Goal: Task Accomplishment & Management: Use online tool/utility

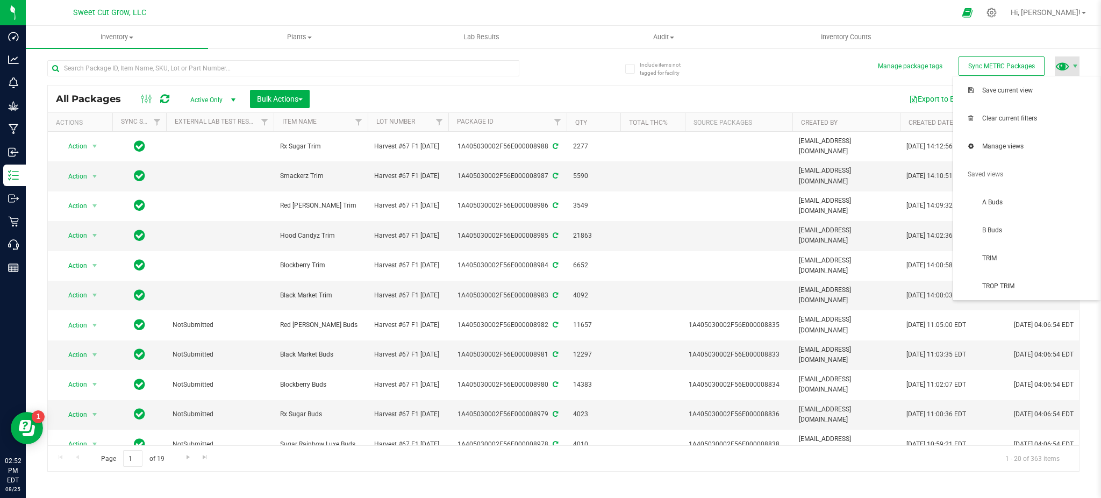
click at [1062, 71] on span at bounding box center [1063, 66] width 16 height 16
click at [1007, 262] on span "TRIM" at bounding box center [1038, 258] width 112 height 9
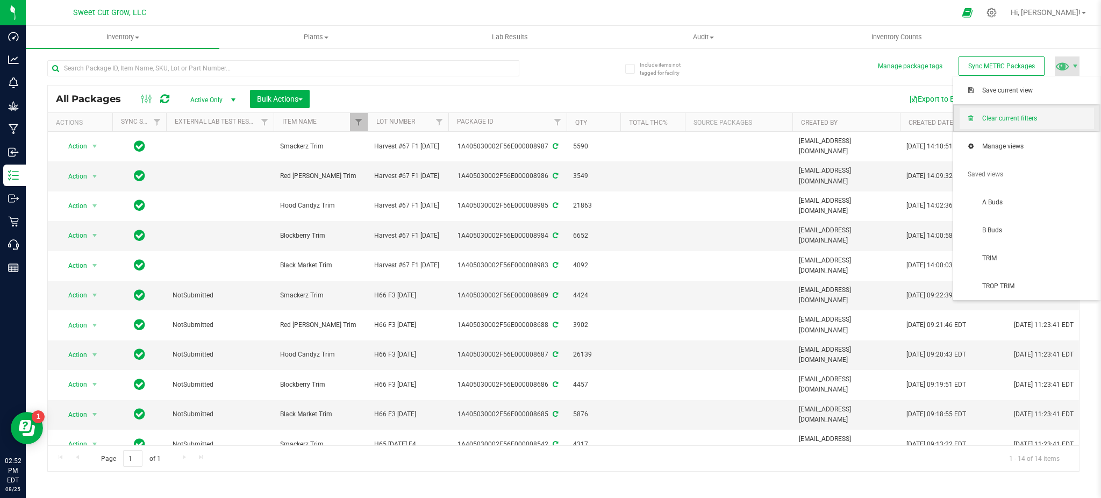
click at [1039, 120] on span "Clear current filters" at bounding box center [1038, 118] width 112 height 9
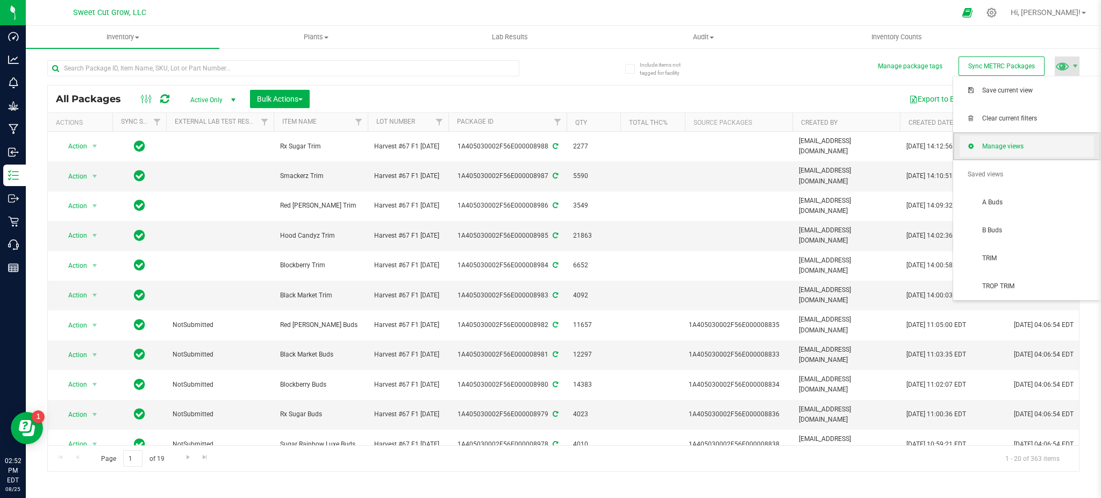
click at [1040, 145] on span "Manage views" at bounding box center [1038, 146] width 112 height 9
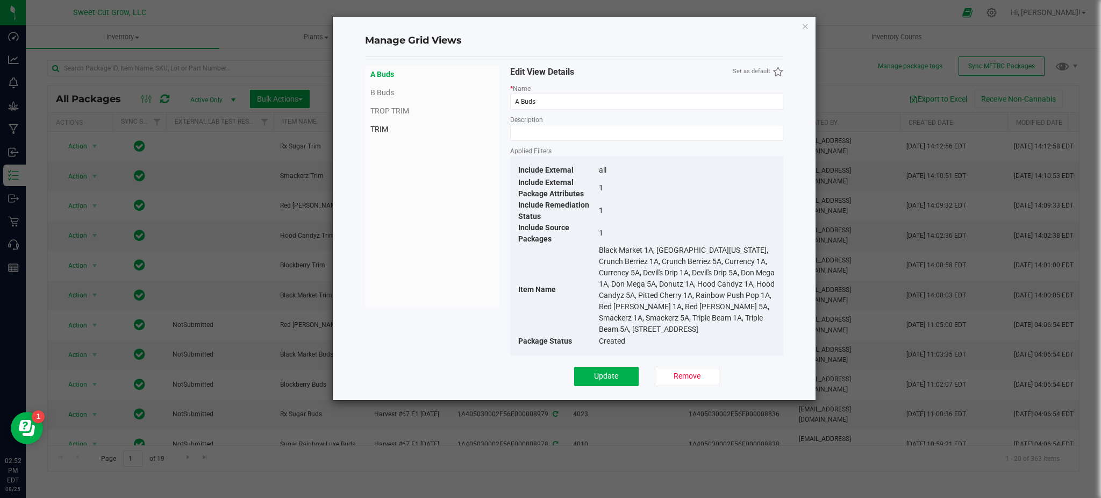
click at [382, 125] on span "TRIM" at bounding box center [433, 129] width 124 height 11
type input "TRIM"
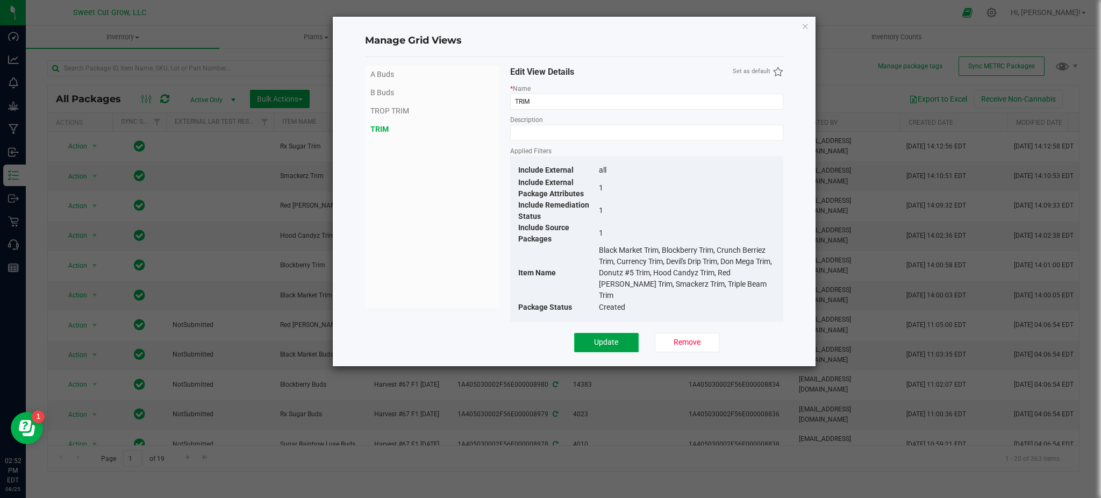
click at [613, 338] on button "Update" at bounding box center [606, 342] width 65 height 19
click at [805, 25] on icon "Close" at bounding box center [806, 25] width 8 height 13
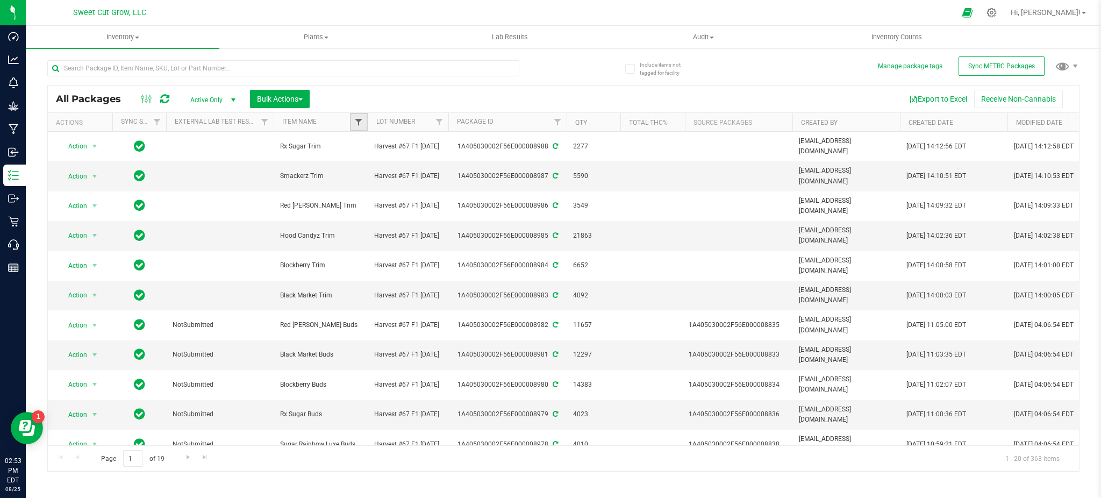
click at [355, 119] on span "Filter" at bounding box center [358, 122] width 9 height 9
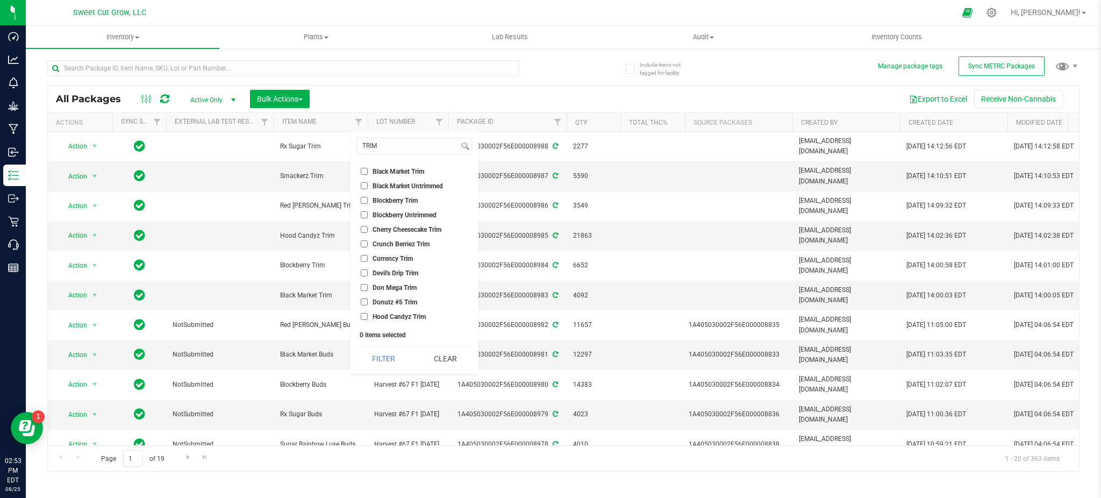
type input "TRIM"
click at [384, 168] on span "Black Market Trim" at bounding box center [399, 171] width 52 height 6
click at [368, 168] on input "Black Market Trim" at bounding box center [364, 171] width 7 height 7
checkbox input "true"
click at [381, 201] on span "Blockberry Trim" at bounding box center [395, 200] width 45 height 6
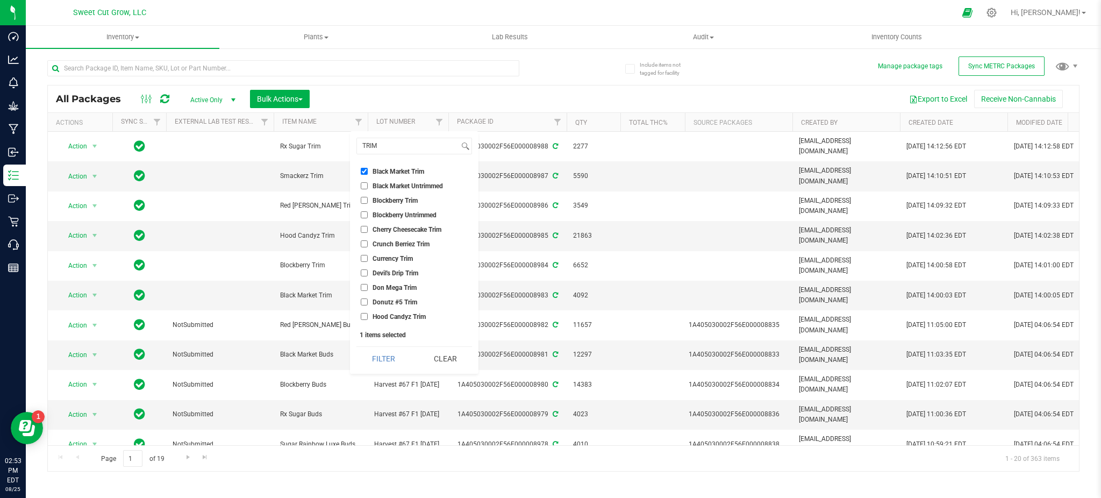
click at [368, 201] on input "Blockberry Trim" at bounding box center [364, 200] width 7 height 7
checkbox input "true"
click at [384, 229] on span "Cherry Cheesecake Trim" at bounding box center [407, 229] width 69 height 6
click at [368, 229] on input "Cherry Cheesecake Trim" at bounding box center [364, 229] width 7 height 7
checkbox input "true"
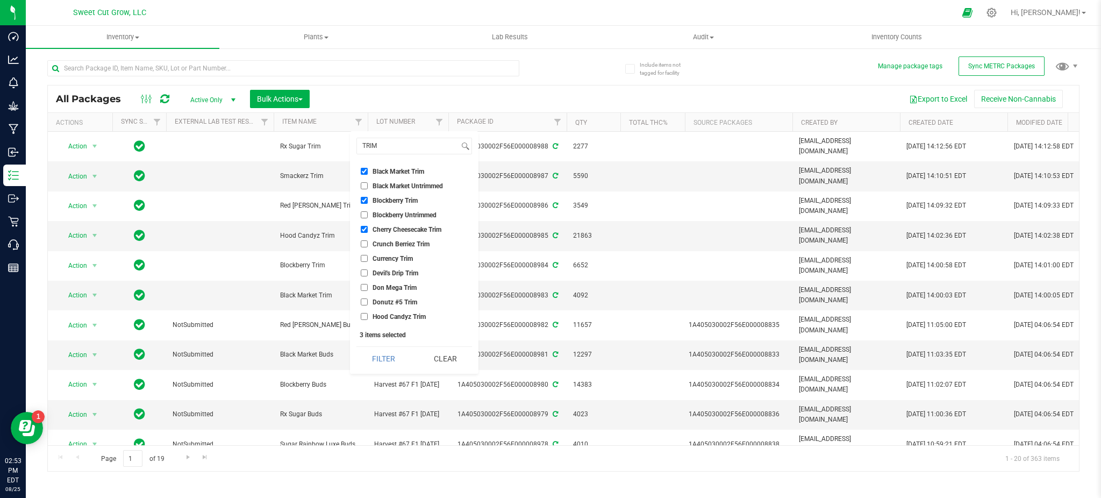
click at [384, 241] on span "Crunch Berriez Trim" at bounding box center [401, 244] width 57 height 6
click at [368, 241] on input "Crunch Berriez Trim" at bounding box center [364, 243] width 7 height 7
checkbox input "true"
click at [384, 257] on span "Currency Trim" at bounding box center [393, 258] width 40 height 6
click at [368, 257] on input "Currency Trim" at bounding box center [364, 258] width 7 height 7
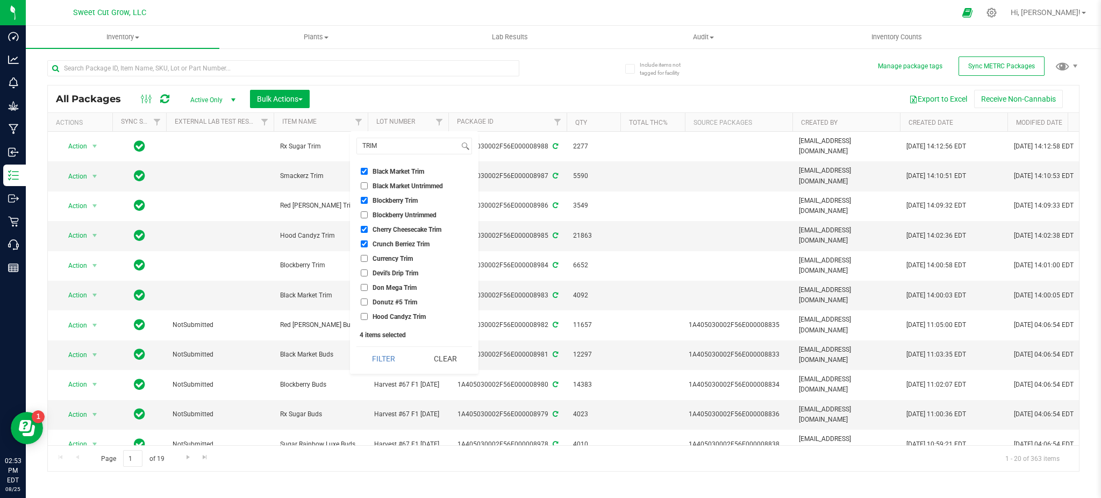
checkbox input "true"
click at [383, 270] on span "Devil's Drip Trim" at bounding box center [396, 273] width 46 height 6
click at [368, 269] on input "Devil's Drip Trim" at bounding box center [364, 272] width 7 height 7
checkbox input "true"
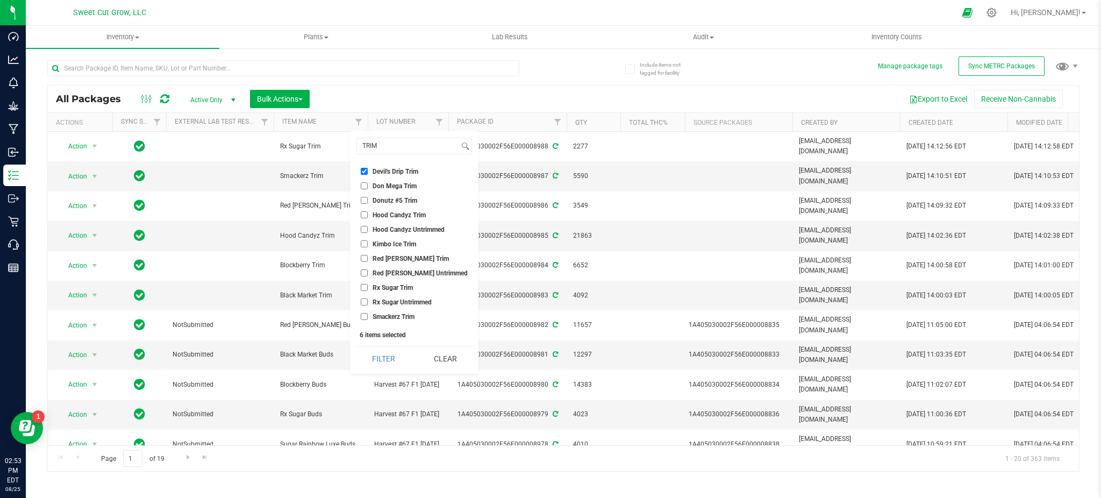
click at [389, 180] on li "Don Mega Trim" at bounding box center [415, 185] width 116 height 11
click at [382, 187] on span "Don Mega Trim" at bounding box center [395, 186] width 44 height 6
click at [368, 187] on input "Don Mega Trim" at bounding box center [364, 185] width 7 height 7
checkbox input "true"
click at [378, 201] on span "Donutz #5 Trim" at bounding box center [395, 200] width 45 height 6
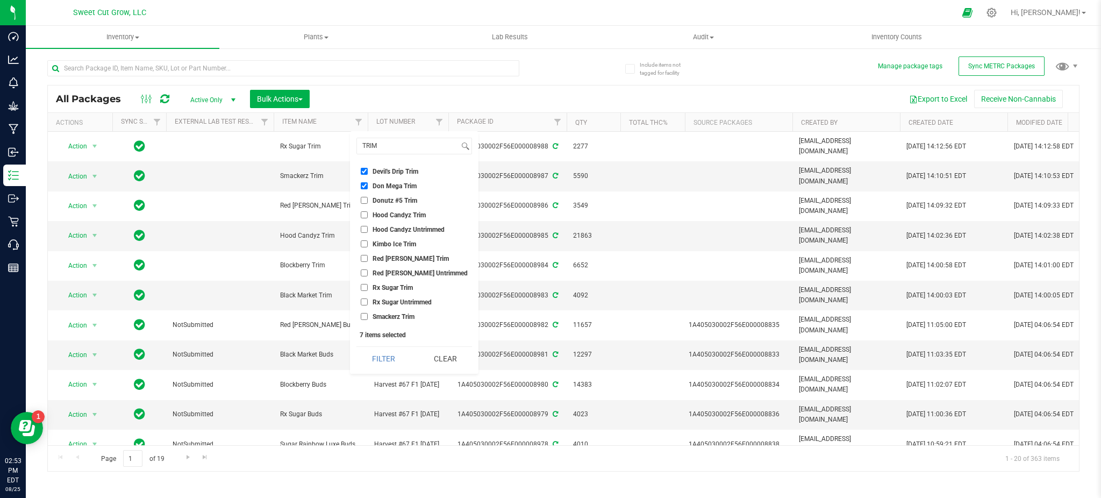
click at [368, 201] on input "Donutz #5 Trim" at bounding box center [364, 200] width 7 height 7
checkbox input "true"
click at [379, 212] on span "Hood Candyz Trim" at bounding box center [399, 215] width 53 height 6
click at [368, 211] on input "Hood Candyz Trim" at bounding box center [364, 214] width 7 height 7
checkbox input "true"
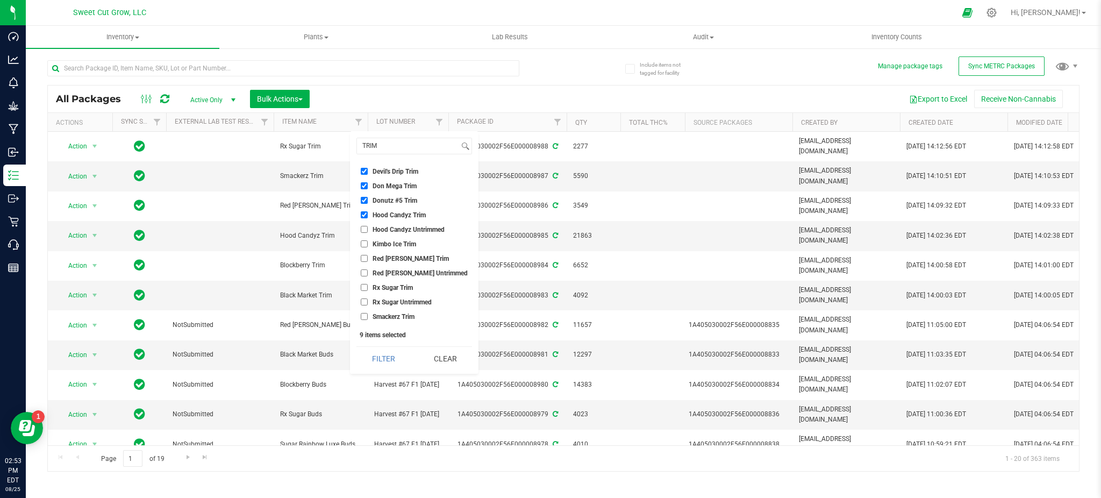
click at [380, 243] on span "Kimbo Ice Trim" at bounding box center [395, 244] width 44 height 6
click at [368, 243] on input "Kimbo Ice Trim" at bounding box center [364, 243] width 7 height 7
checkbox input "true"
click at [381, 255] on span "Red [PERSON_NAME] Trim" at bounding box center [411, 258] width 76 height 6
click at [368, 255] on input "Red [PERSON_NAME] Trim" at bounding box center [364, 258] width 7 height 7
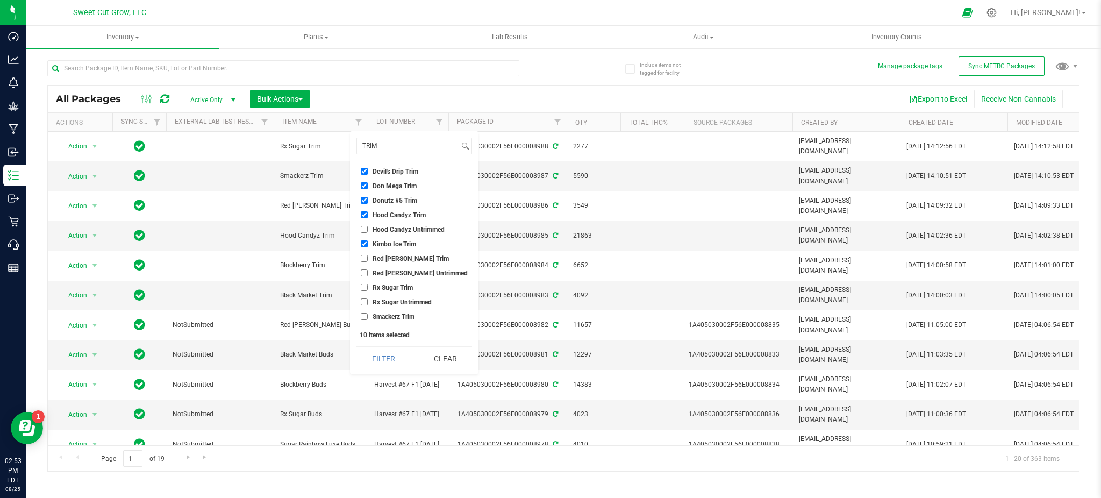
checkbox input "true"
click at [373, 254] on span "Rx Sugar Trim" at bounding box center [393, 254] width 40 height 6
click at [368, 254] on input "Rx Sugar Trim" at bounding box center [364, 254] width 7 height 7
checkbox input "true"
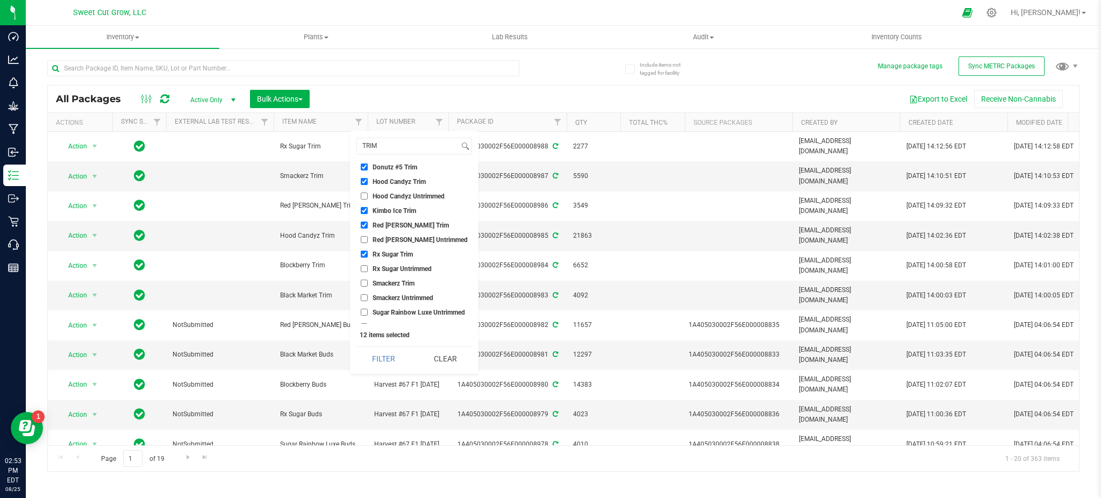
click at [383, 281] on span "Smackerz Trim" at bounding box center [394, 283] width 42 height 6
click at [368, 281] on input "Smackerz Trim" at bounding box center [364, 283] width 7 height 7
checkbox input "true"
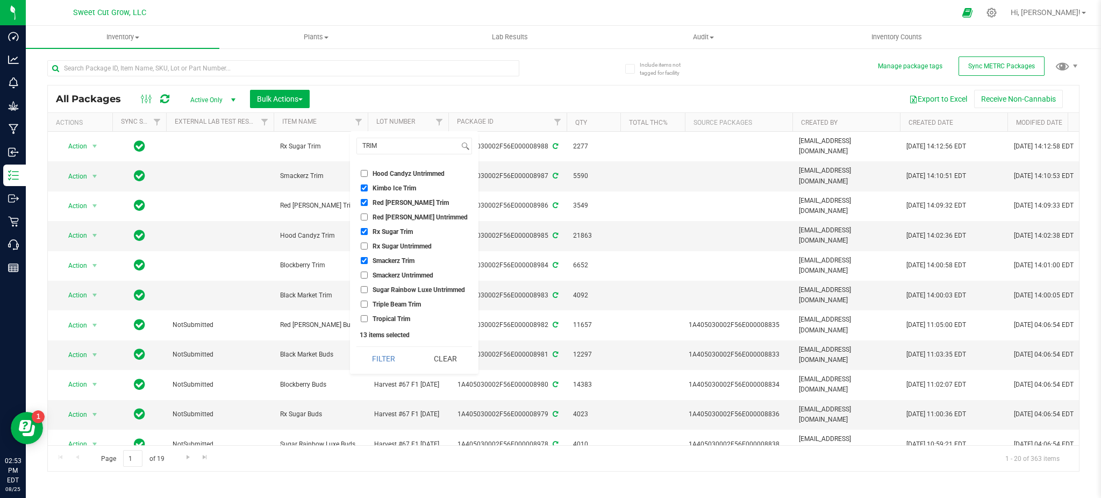
click at [390, 305] on span "Triple Beam Trim" at bounding box center [397, 304] width 48 height 6
click at [368, 305] on input "Triple Beam Trim" at bounding box center [364, 304] width 7 height 7
checkbox input "true"
click at [379, 359] on button "Filter" at bounding box center [384, 359] width 54 height 24
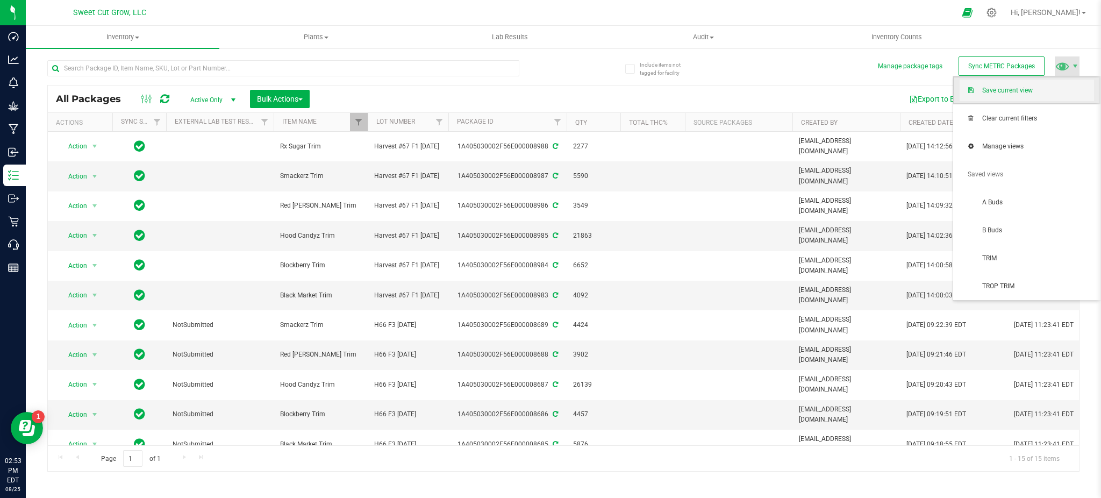
click at [1029, 87] on span "Save current view" at bounding box center [1038, 90] width 112 height 9
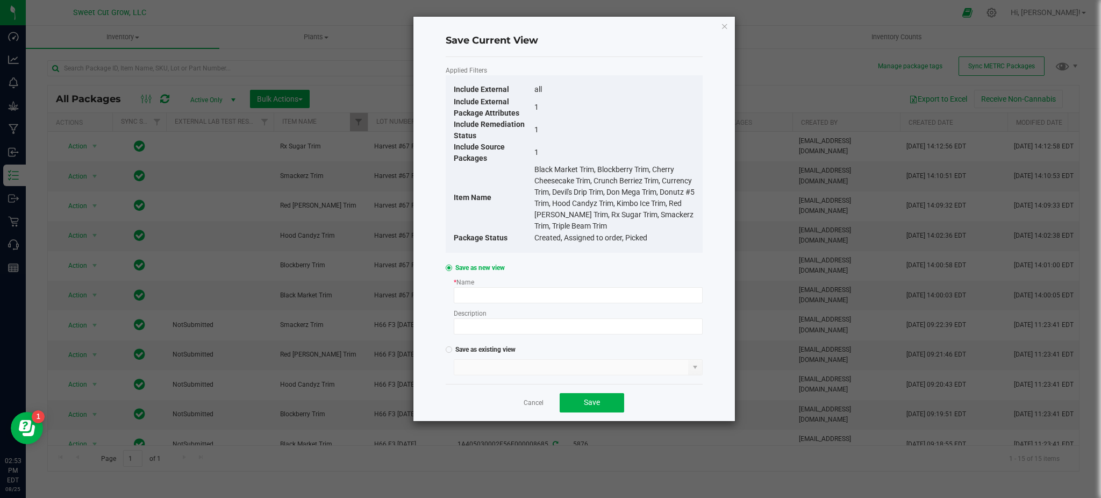
click at [472, 351] on span "Save as existing view" at bounding box center [483, 349] width 63 height 9
click at [494, 366] on input at bounding box center [571, 367] width 234 height 15
click at [532, 401] on link "Cancel" at bounding box center [534, 402] width 20 height 9
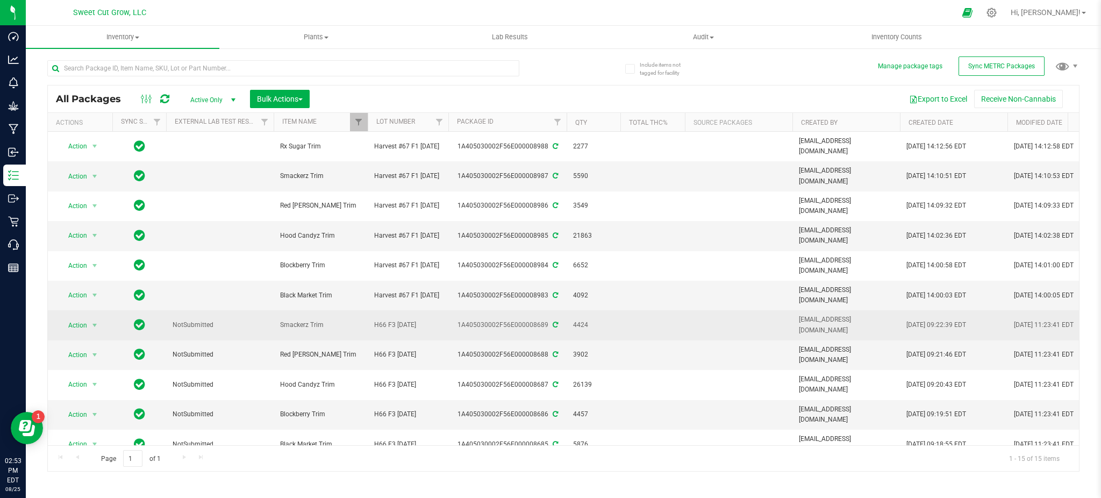
scroll to position [0, 106]
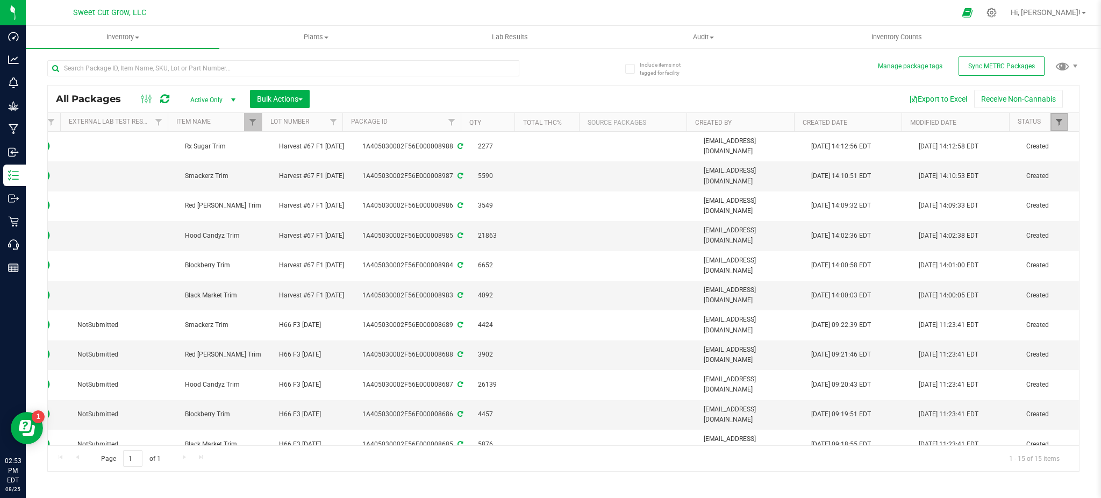
click at [1055, 120] on span "Filter" at bounding box center [1059, 122] width 9 height 9
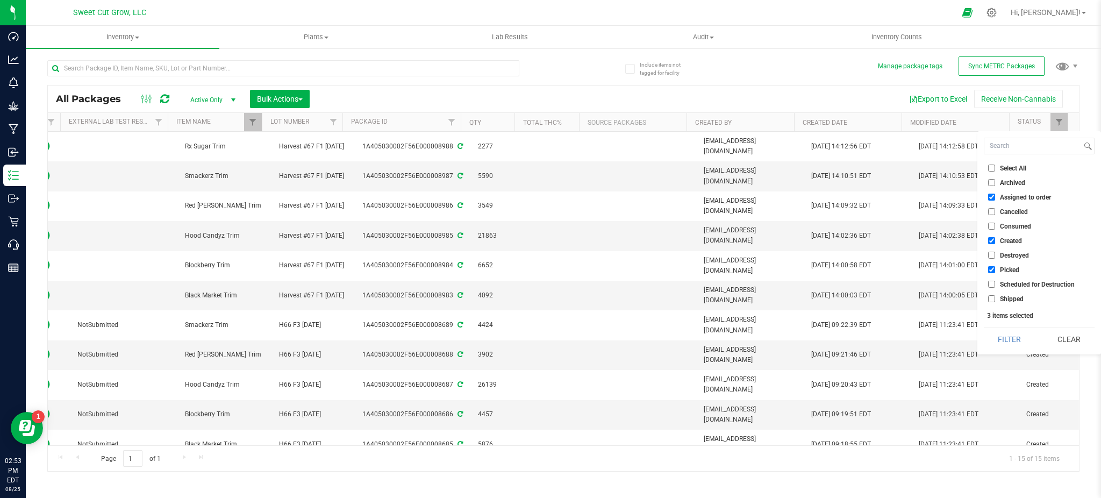
click at [1024, 196] on span "Assigned to order" at bounding box center [1025, 197] width 51 height 6
click at [995, 196] on input "Assigned to order" at bounding box center [991, 197] width 7 height 7
checkbox input "false"
click at [1015, 267] on span "Picked" at bounding box center [1009, 270] width 19 height 6
click at [995, 266] on input "Picked" at bounding box center [991, 269] width 7 height 7
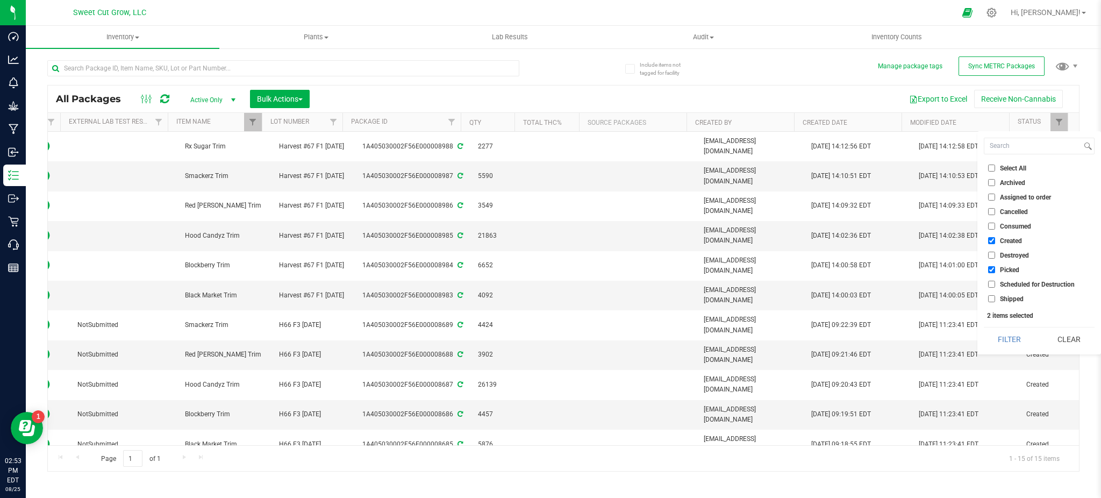
checkbox input "false"
click at [1060, 128] on link "Filter" at bounding box center [1060, 122] width 18 height 18
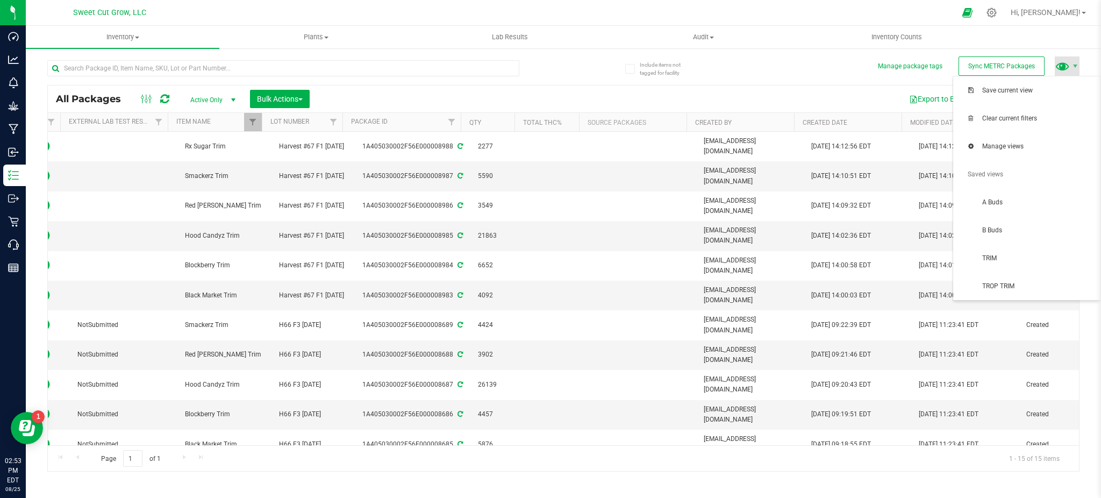
click at [1068, 72] on span at bounding box center [1063, 66] width 16 height 16
click at [1009, 94] on span "Save current view" at bounding box center [1038, 90] width 112 height 9
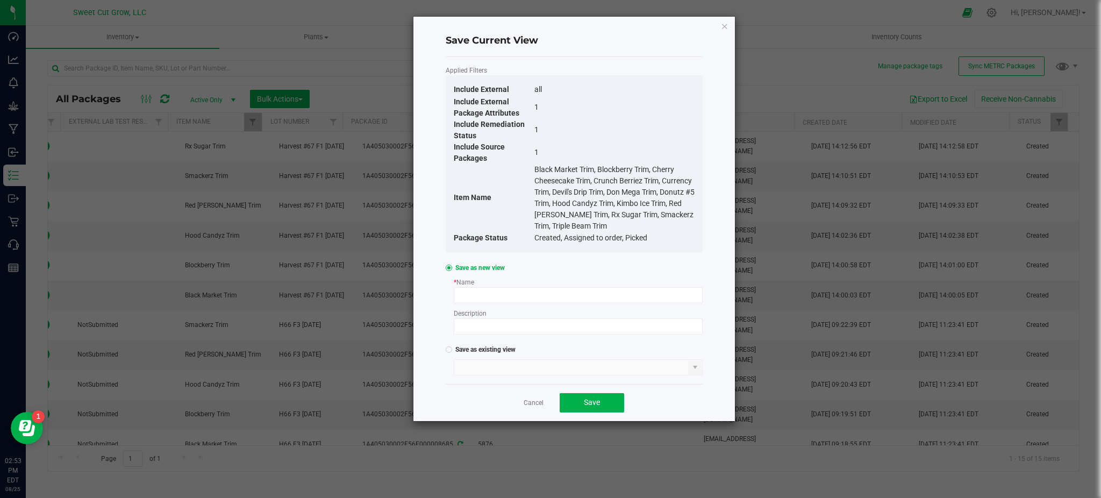
click at [451, 348] on div at bounding box center [449, 349] width 6 height 6
click at [694, 366] on span at bounding box center [695, 367] width 9 height 9
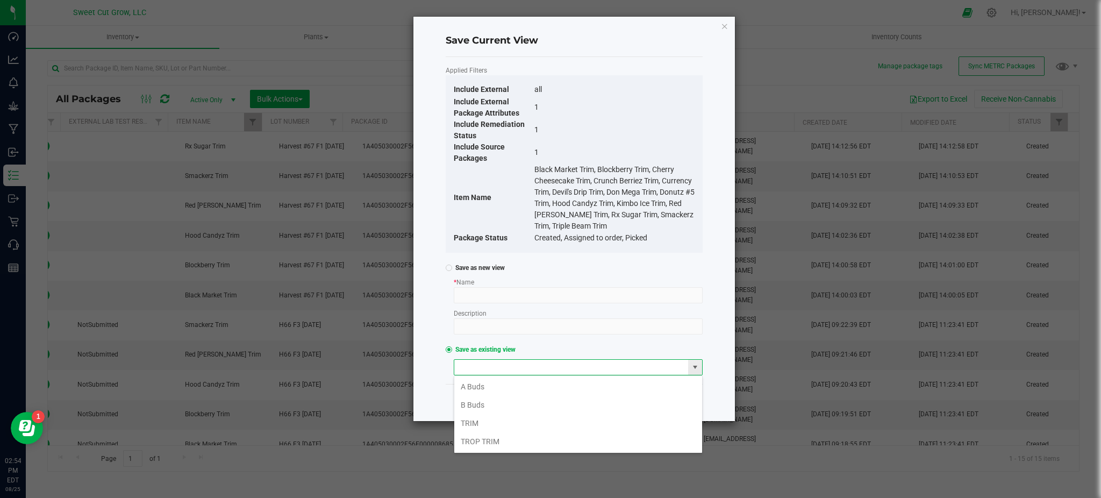
scroll to position [16, 248]
click at [520, 422] on li "TRIM" at bounding box center [578, 423] width 248 height 18
type input "TRIM"
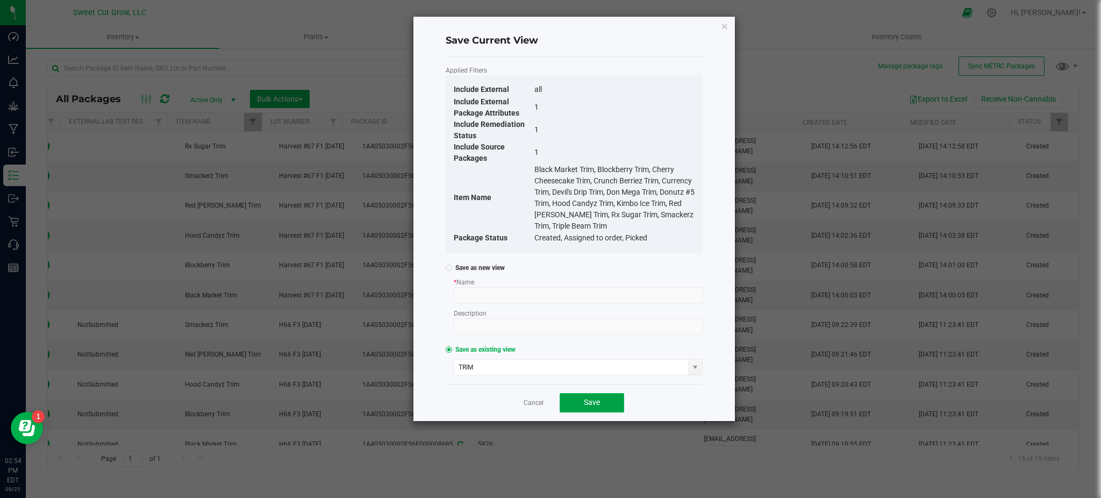
click at [609, 400] on button "Save" at bounding box center [592, 402] width 65 height 19
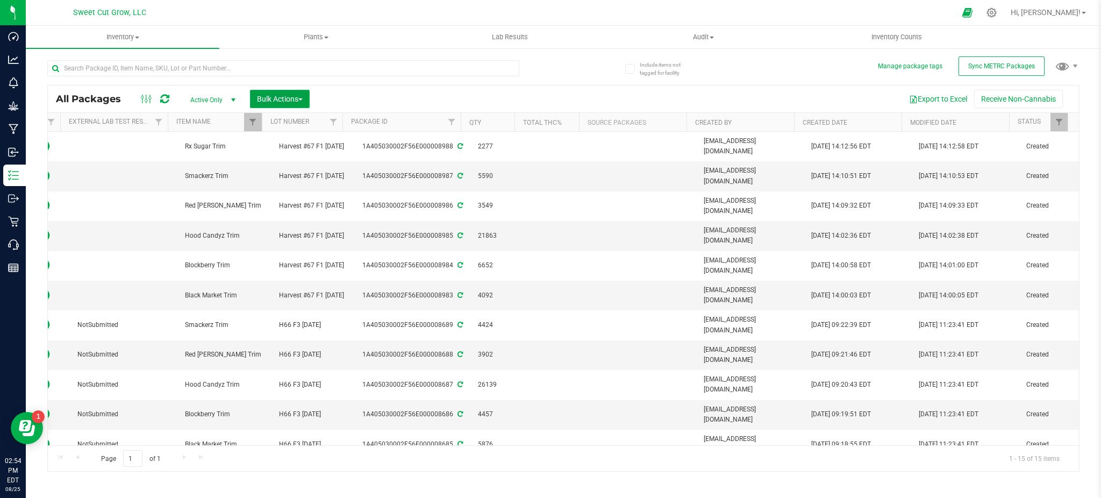
click at [286, 97] on span "Bulk Actions" at bounding box center [280, 99] width 46 height 9
click at [396, 98] on div "Export to Excel Receive Non-Cannabis" at bounding box center [694, 99] width 753 height 18
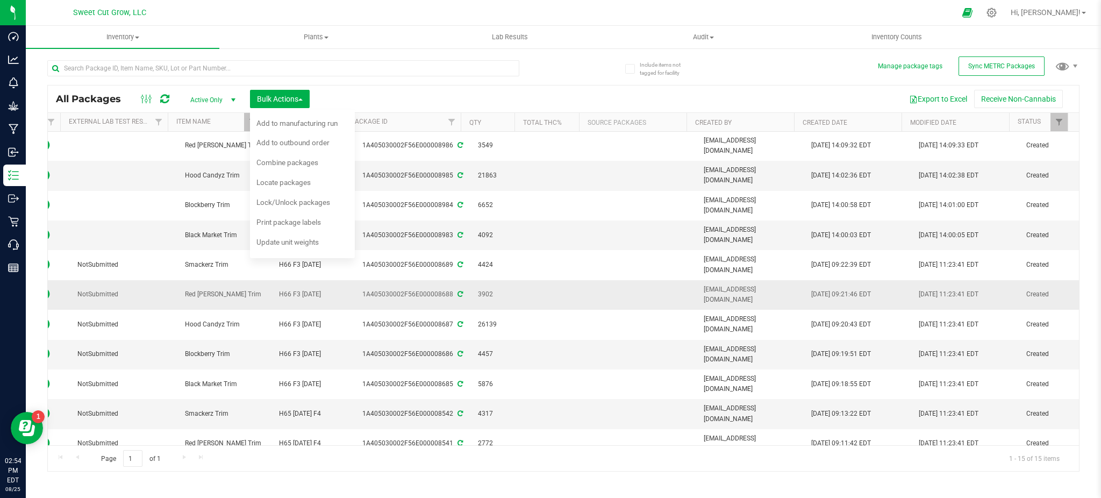
scroll to position [0, 106]
click at [289, 93] on button "Bulk Actions" at bounding box center [280, 99] width 60 height 18
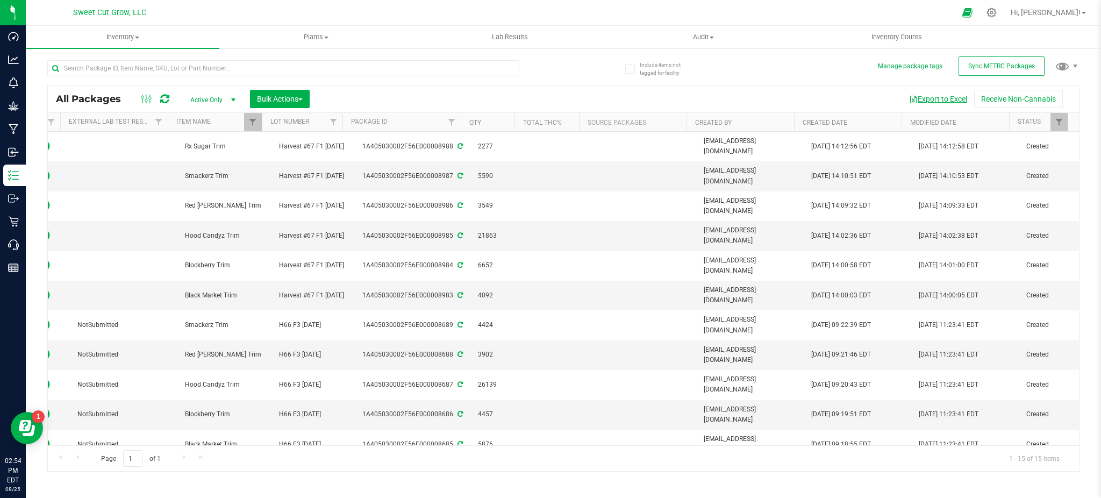
click at [934, 98] on button "Export to Excel" at bounding box center [938, 99] width 72 height 18
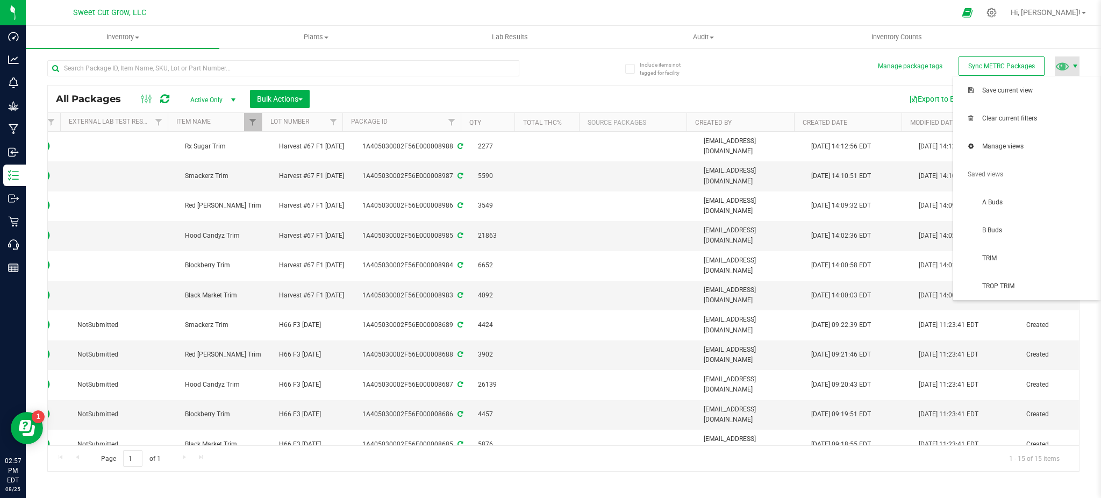
click at [1073, 68] on span at bounding box center [1075, 66] width 9 height 9
click at [1027, 111] on span "Clear current filters" at bounding box center [1027, 119] width 134 height 22
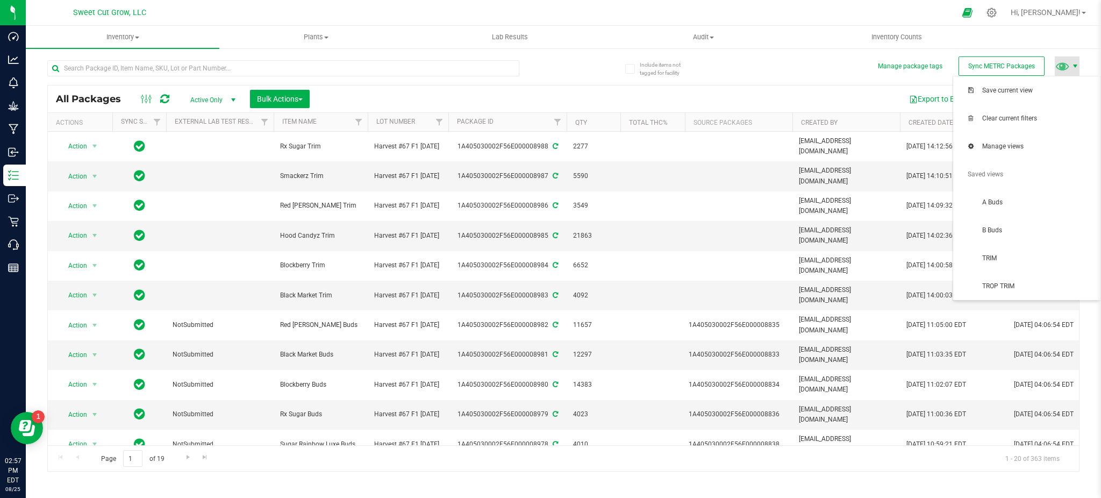
click at [1073, 69] on span at bounding box center [1075, 66] width 9 height 9
click at [1021, 198] on span "A Buds" at bounding box center [1038, 202] width 112 height 9
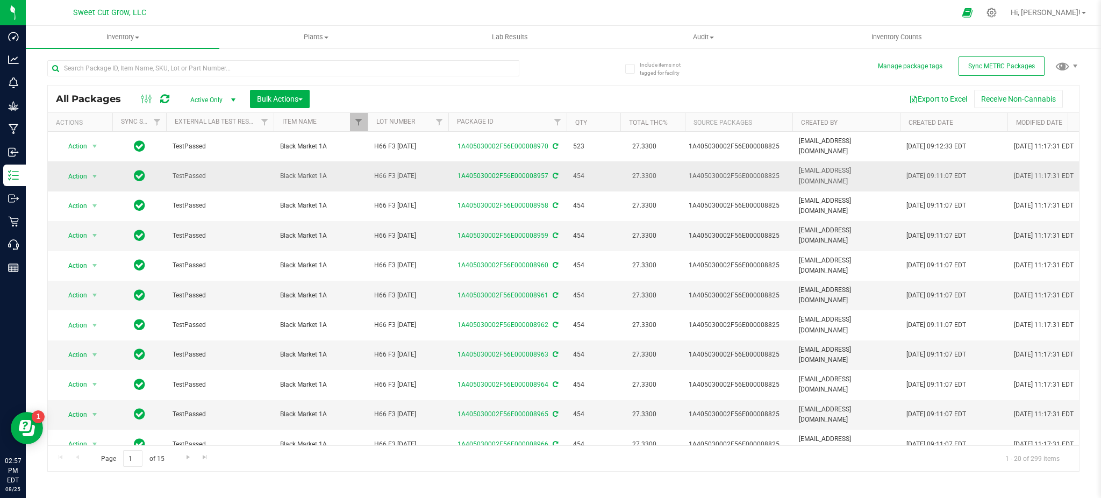
scroll to position [0, 106]
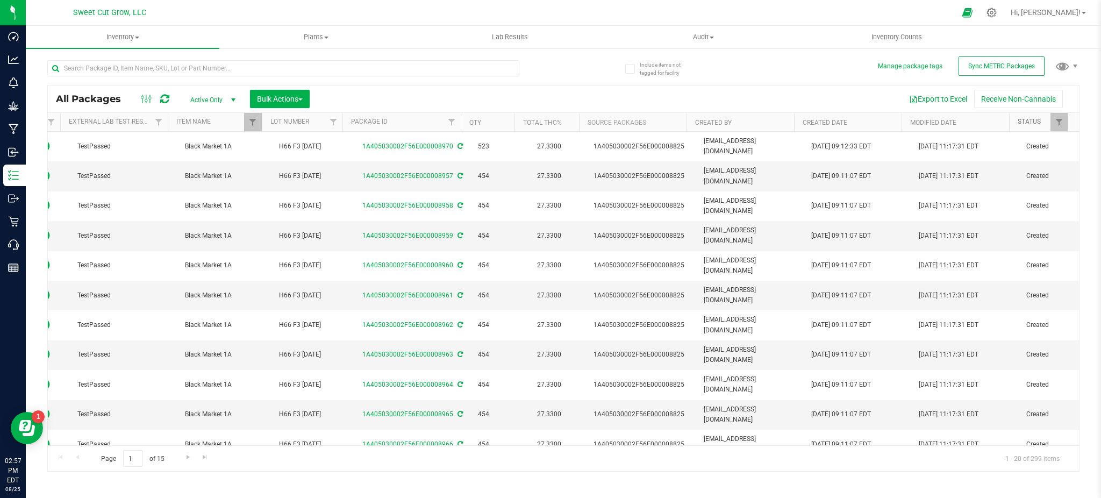
click at [1037, 120] on link "Status" at bounding box center [1029, 122] width 23 height 8
click at [1037, 120] on link "Status" at bounding box center [1035, 122] width 35 height 8
click at [947, 95] on button "Export to Excel" at bounding box center [938, 99] width 72 height 18
click at [1072, 69] on span at bounding box center [1075, 66] width 9 height 9
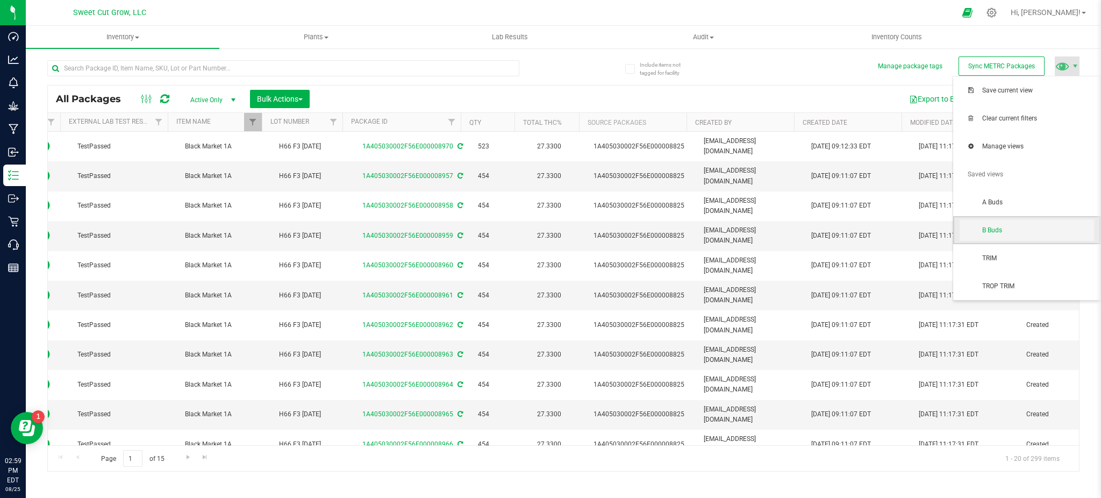
click at [1015, 229] on span "B Buds" at bounding box center [1038, 230] width 112 height 9
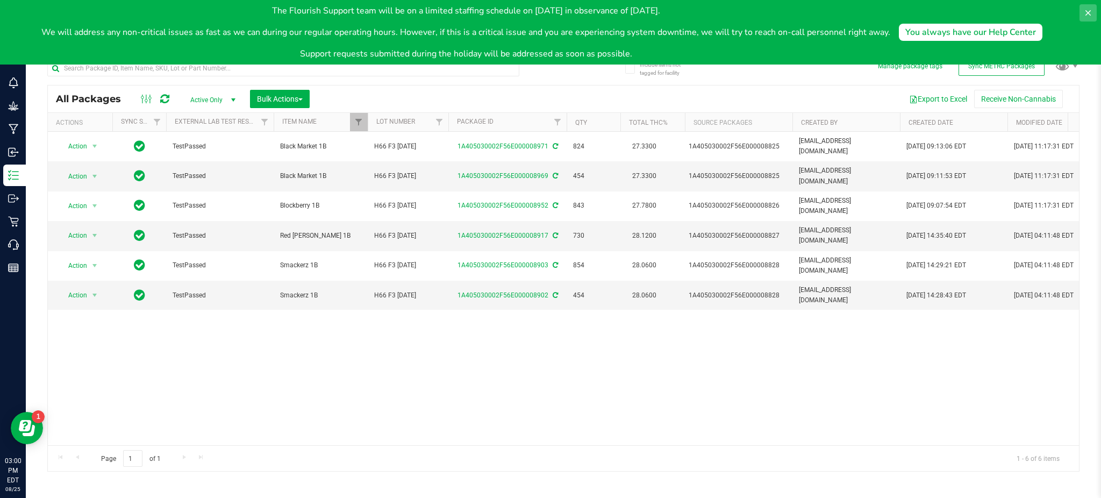
click at [1094, 14] on button at bounding box center [1088, 12] width 17 height 17
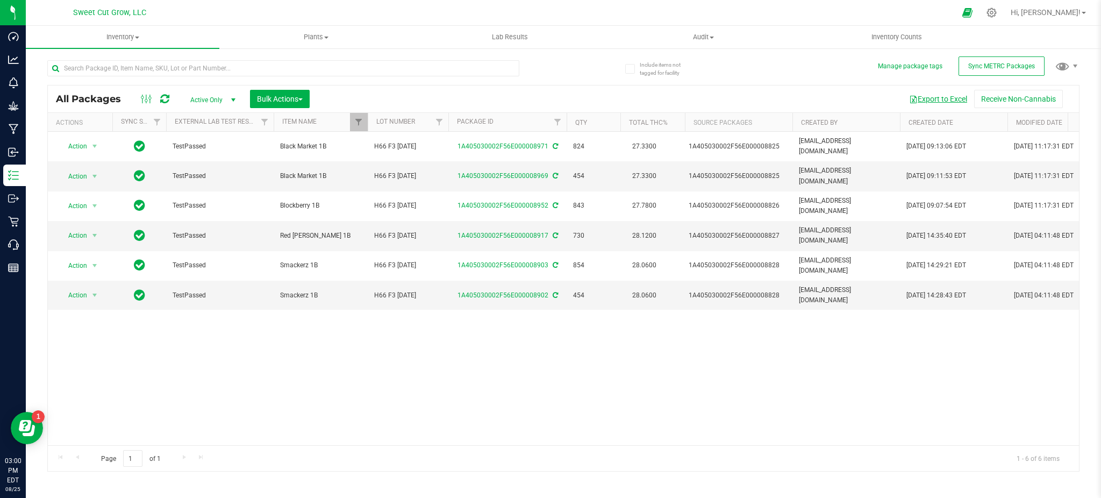
click at [944, 97] on button "Export to Excel" at bounding box center [938, 99] width 72 height 18
